Goal: Ask a question

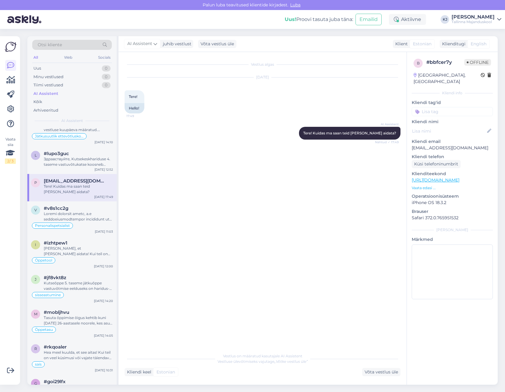
scroll to position [1550, 0]
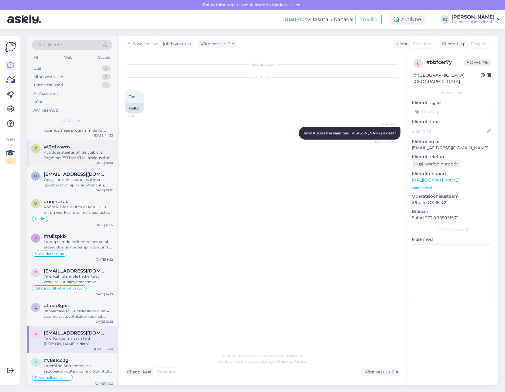
click at [75, 164] on div "t #t2gfwwro Avalduse staatus SAISis võib olla järgmine: 'ESITAMATA' - avaldusel…" at bounding box center [71, 153] width 89 height 27
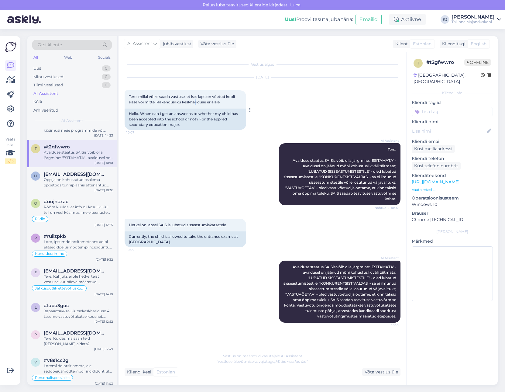
click at [197, 100] on span "Tere. millal võiks saada vastuse, et kas laps on võetud kooli sisse või mitte. …" at bounding box center [182, 99] width 107 height 10
click at [188, 98] on span "Tere. millal võiks saada vastuse, et kas laps on võetud kooli sisse või mitte. …" at bounding box center [182, 99] width 107 height 10
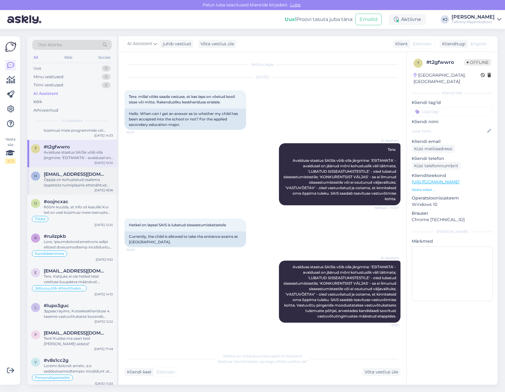
click at [70, 179] on div "Õppija on kohustatud osalema õppetöös tunniplaanis ettenähtud ajal. Sessioonõpp…" at bounding box center [78, 182] width 69 height 11
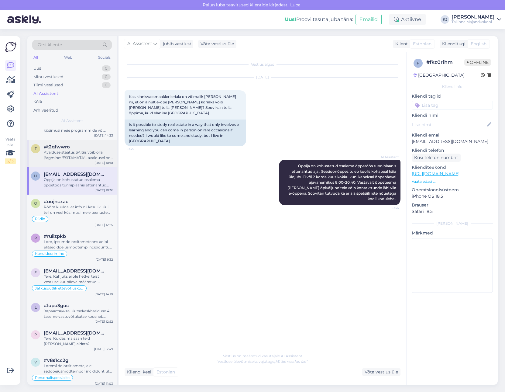
scroll to position [1428, 0]
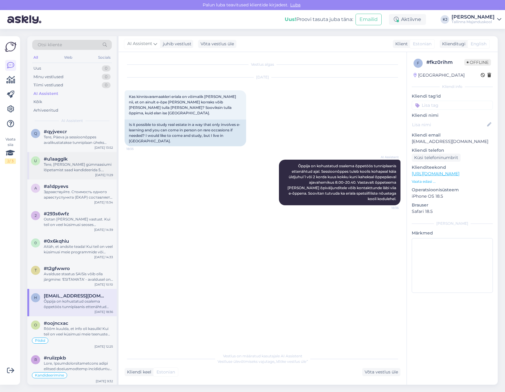
click at [81, 164] on div "Tere, [PERSON_NAME] gümnaasiumi lõpetamist saad kandideerida 5. taseme kutseõpp…" at bounding box center [78, 167] width 69 height 11
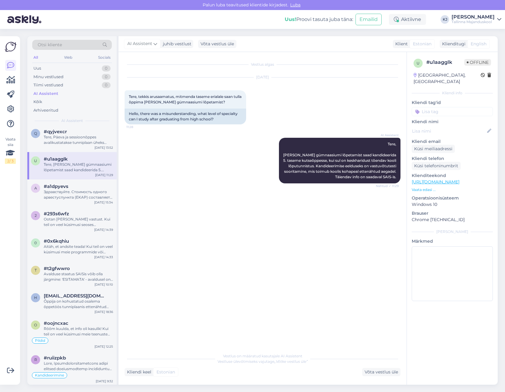
click at [449, 107] on input at bounding box center [452, 111] width 81 height 9
type input "tasemeõpe"
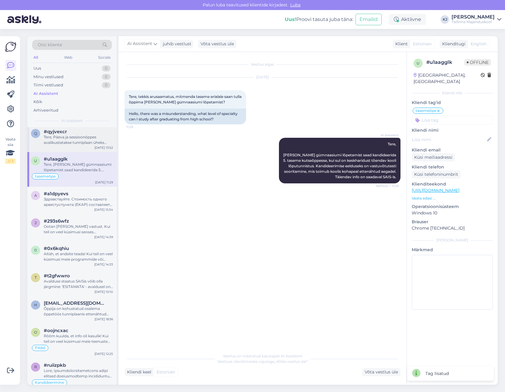
click at [85, 147] on div "q #qyjvexcr Tere, Päeva ja sessioonõppes avalikustatakse tunniplaan üheks sessi…" at bounding box center [71, 138] width 89 height 27
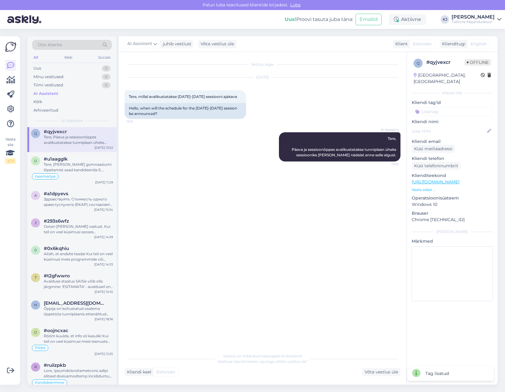
click at [434, 107] on input at bounding box center [452, 111] width 81 height 9
type input "sess"
click at [452, 126] on span "sessioonõppe graafik" at bounding box center [452, 128] width 39 height 4
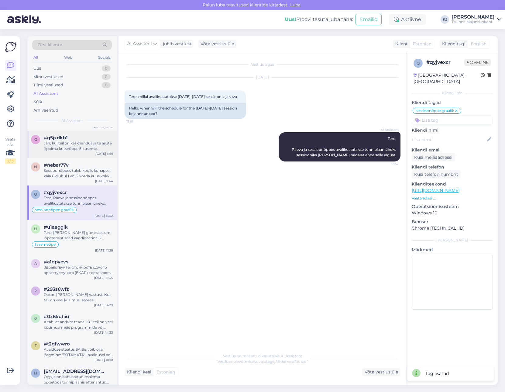
scroll to position [1337, 0]
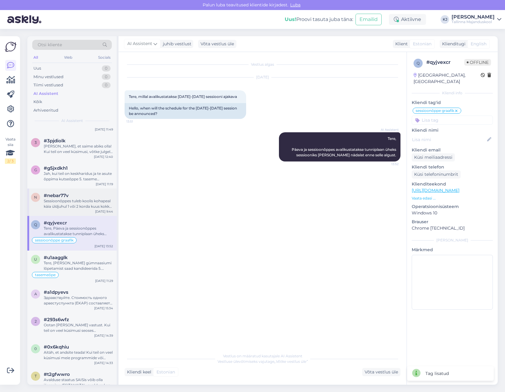
click at [79, 196] on div "#nebar77v" at bounding box center [78, 195] width 69 height 5
